Goal: Information Seeking & Learning: Check status

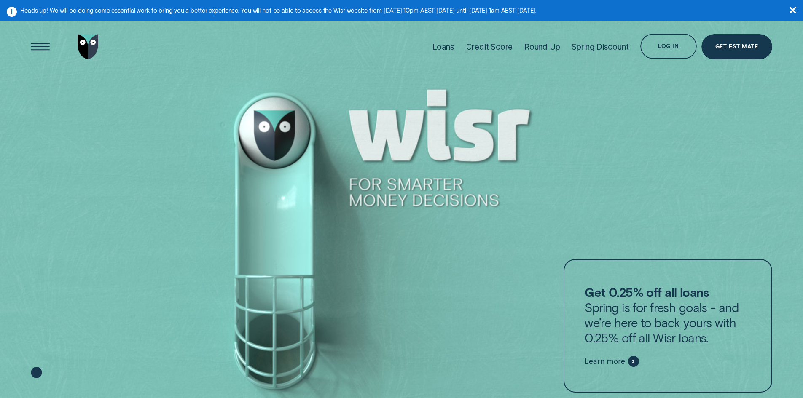
click at [506, 45] on div "Credit Score" at bounding box center [489, 47] width 47 height 10
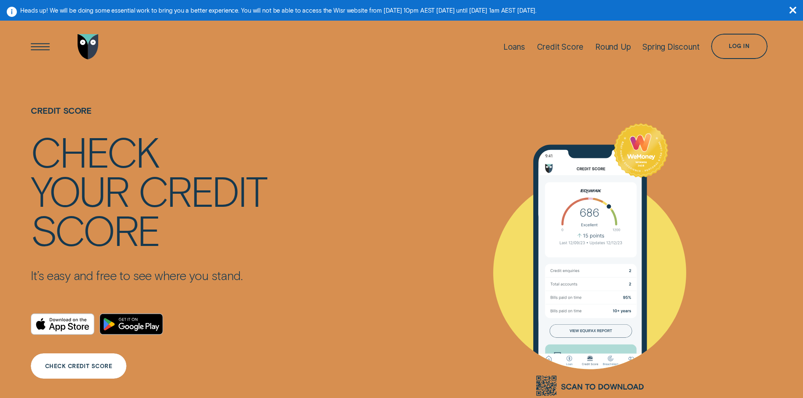
click at [69, 369] on div "CHECK CREDIT SCORE" at bounding box center [78, 365] width 95 height 25
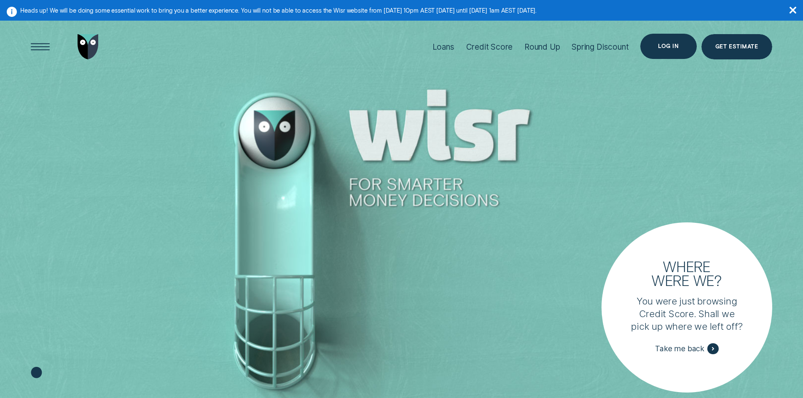
click at [676, 45] on div "Log in" at bounding box center [668, 46] width 21 height 5
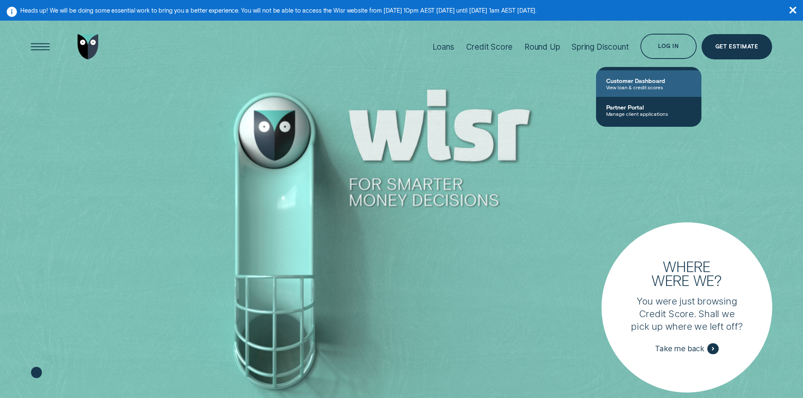
click at [646, 92] on link "Customer Dashboard View loan & credit scores" at bounding box center [648, 83] width 105 height 27
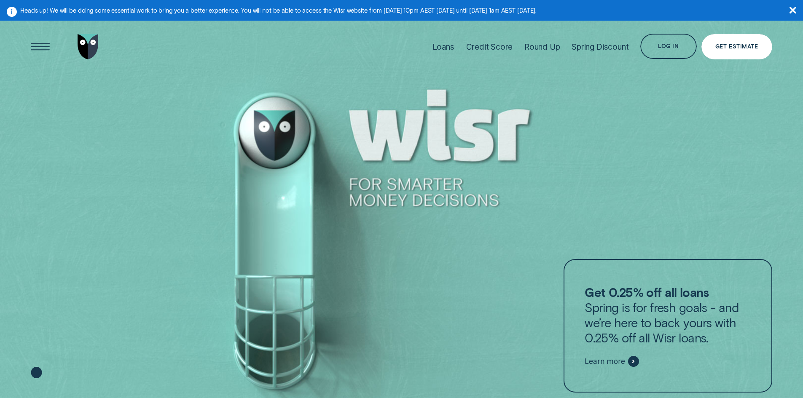
click at [751, 46] on div "Get Estimate" at bounding box center [736, 46] width 43 height 5
